Goal: Complete application form

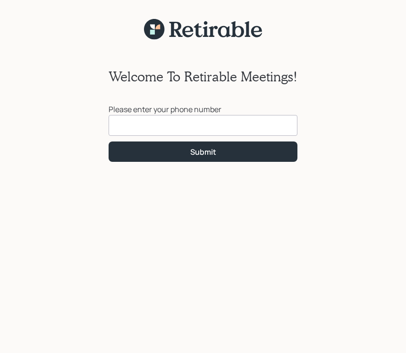
click at [137, 131] on input at bounding box center [203, 125] width 189 height 21
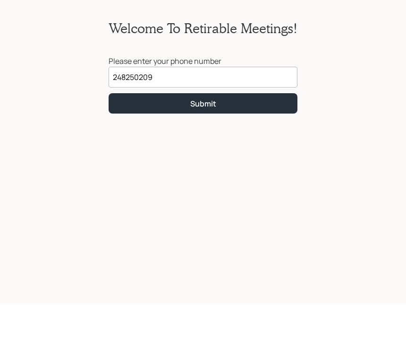
type input "[PHONE_NUMBER]"
click at [218, 141] on button "Submit" at bounding box center [203, 151] width 189 height 20
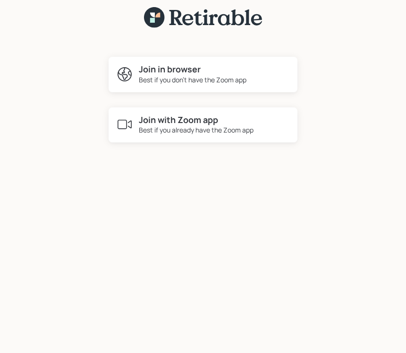
click at [200, 125] on div "Best if you already have the Zoom app" at bounding box center [196, 130] width 115 height 10
